Goal: Task Accomplishment & Management: Manage account settings

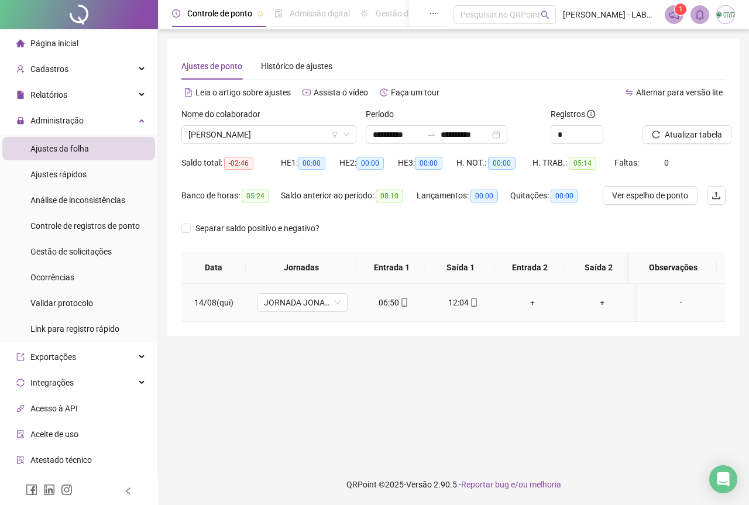
click at [673, 303] on div "-" at bounding box center [681, 302] width 69 height 13
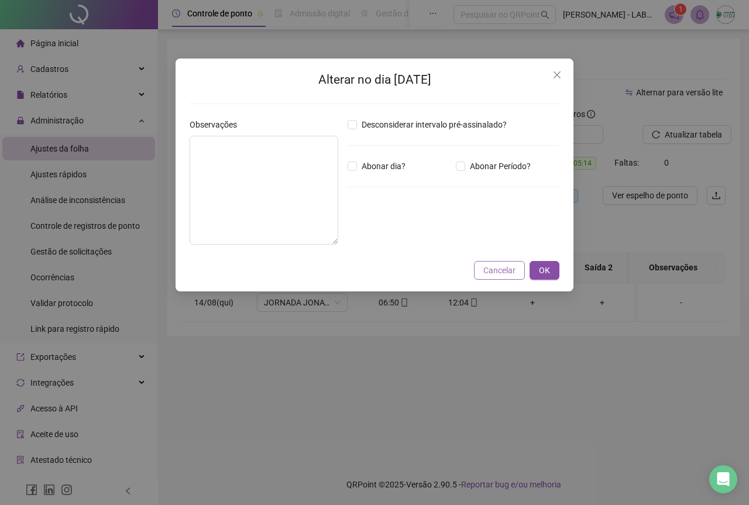
click at [513, 271] on span "Cancelar" at bounding box center [499, 270] width 32 height 13
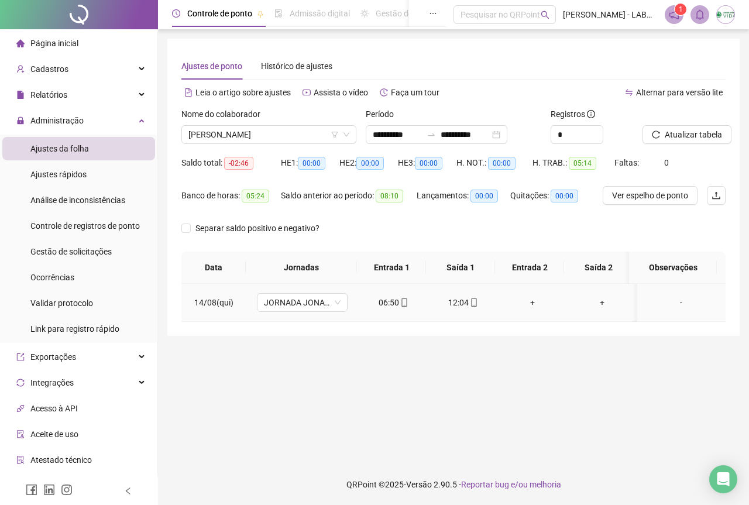
click at [674, 302] on div "-" at bounding box center [681, 302] width 69 height 13
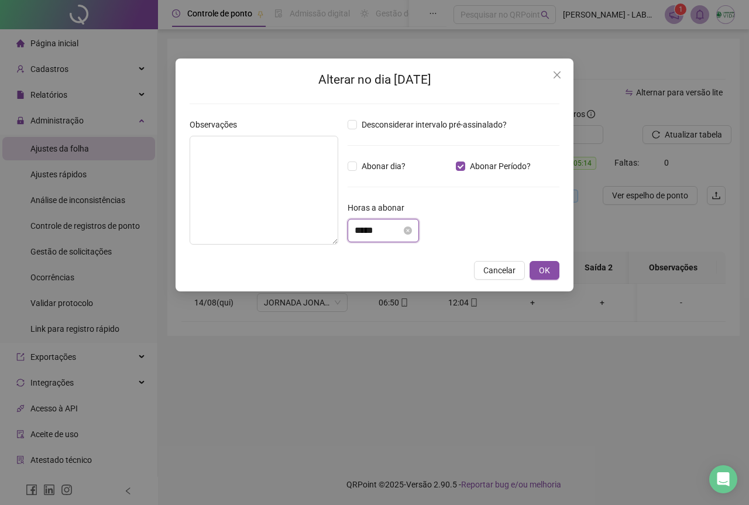
click at [358, 227] on input "*****" at bounding box center [378, 231] width 47 height 14
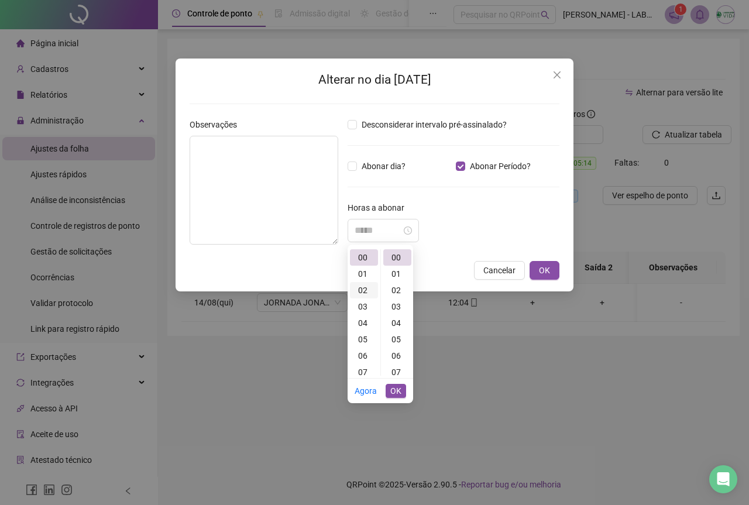
click at [366, 286] on div "02" at bounding box center [364, 290] width 28 height 16
click at [396, 249] on div "00 01 02 03 04 05 06 07 08 09 10 11 12 13 14 15 16 17 18 19 20 21 22 23 00 01 0…" at bounding box center [381, 312] width 66 height 131
click at [397, 252] on div "46" at bounding box center [397, 250] width 28 height 16
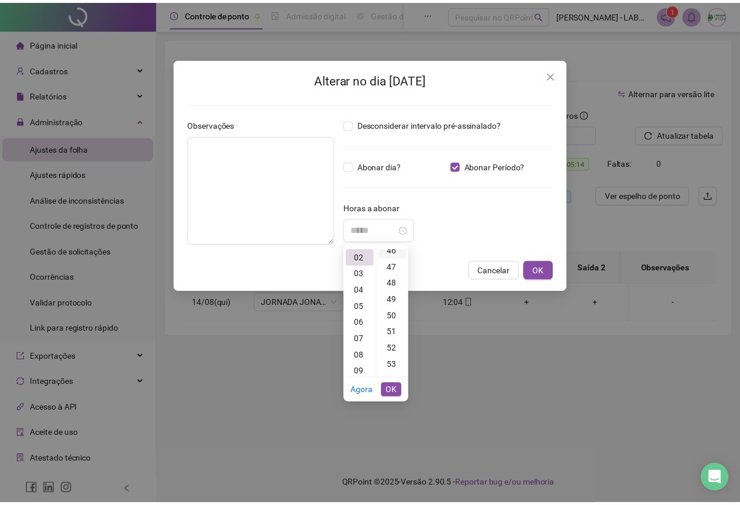
scroll to position [754, 0]
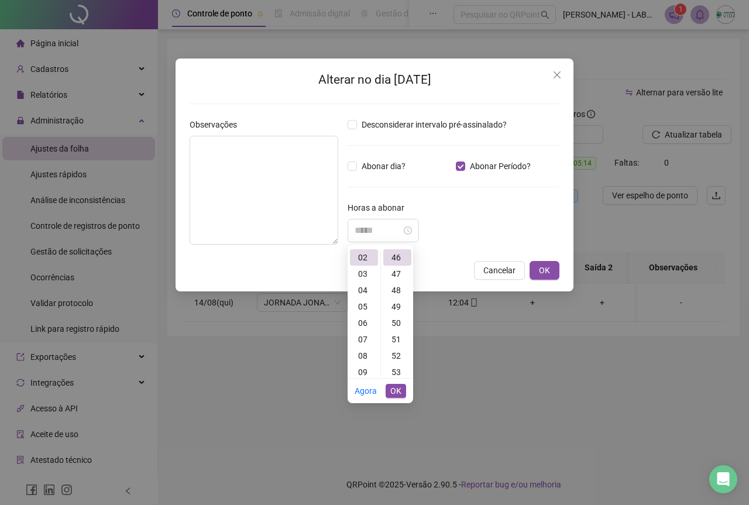
type input "*****"
click at [396, 390] on span "OK" at bounding box center [395, 391] width 11 height 13
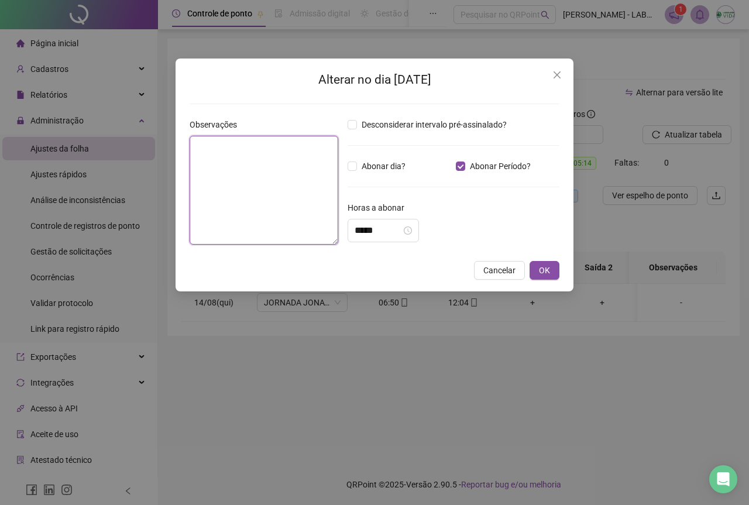
click at [244, 177] on textarea at bounding box center [264, 190] width 149 height 109
type textarea "**********"
click at [544, 275] on span "OK" at bounding box center [544, 270] width 11 height 13
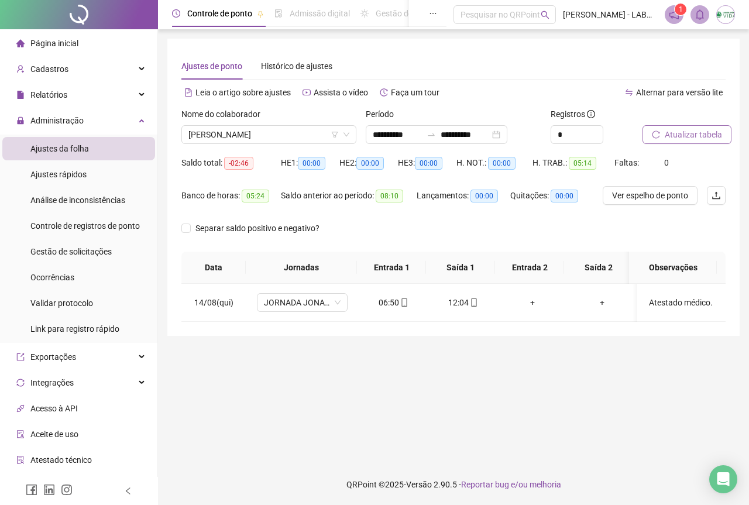
click at [684, 131] on span "Atualizar tabela" at bounding box center [693, 134] width 57 height 13
click at [663, 129] on button "Atualizar tabela" at bounding box center [687, 134] width 89 height 19
click at [57, 33] on div "Página inicial" at bounding box center [47, 43] width 62 height 23
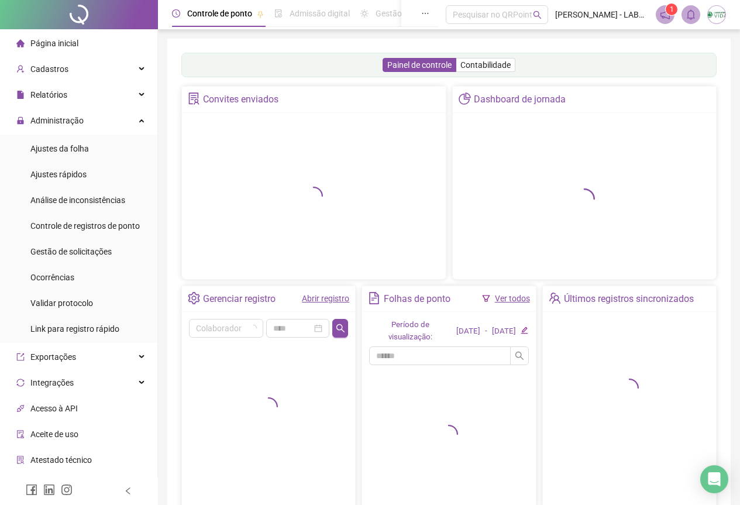
click at [63, 46] on span "Página inicial" at bounding box center [54, 43] width 48 height 9
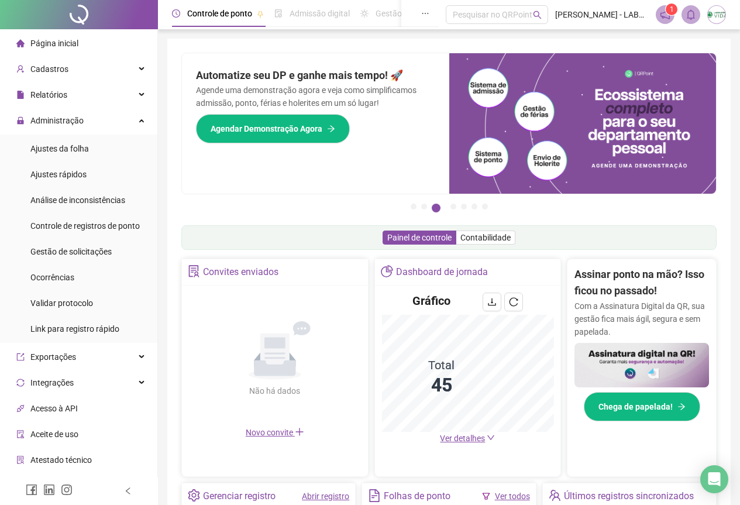
click at [41, 41] on span "Página inicial" at bounding box center [54, 43] width 48 height 9
click at [465, 445] on div "Gráfico Total 45 Ver detalhes" at bounding box center [468, 369] width 186 height 166
click at [468, 439] on span "Ver detalhes" at bounding box center [462, 438] width 45 height 9
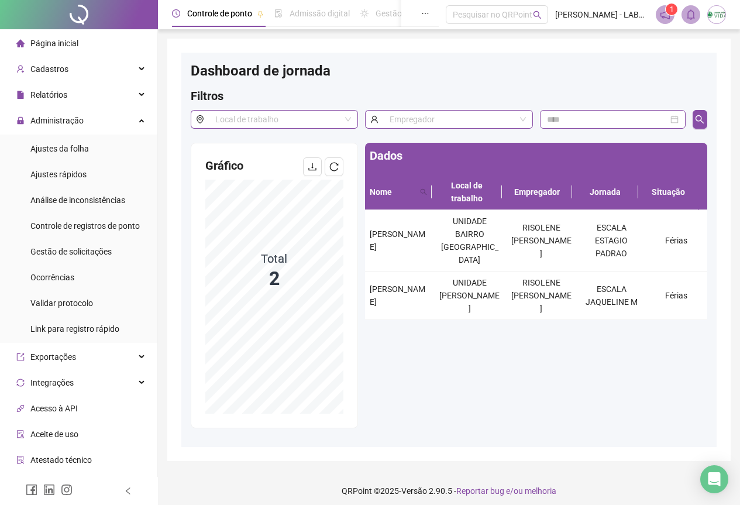
click at [69, 39] on span "Página inicial" at bounding box center [54, 43] width 48 height 9
